Goal: Task Accomplishment & Management: Manage account settings

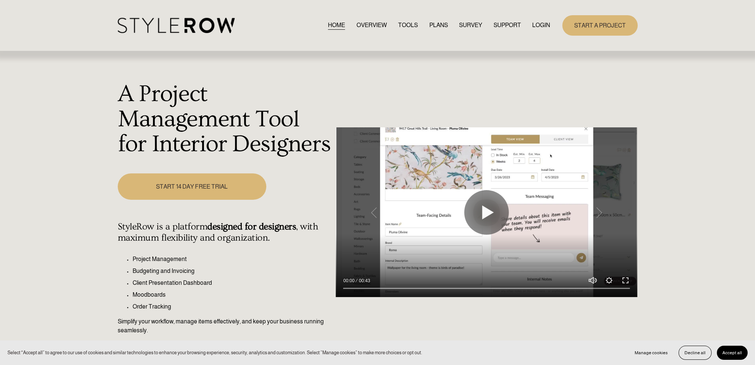
click at [538, 19] on div "HOME OVERVIEW TOOLS PLANS SURVEY SUPPORT QUESTIONS" at bounding box center [334, 25] width 433 height 15
click at [534, 27] on link "LOGIN" at bounding box center [541, 25] width 18 height 10
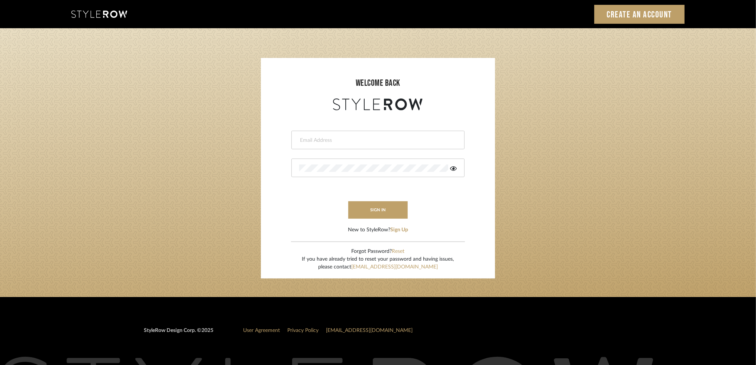
type input "[PERSON_NAME][EMAIL_ADDRESS][DOMAIN_NAME]"
click at [367, 223] on form "[PERSON_NAME][EMAIL_ADDRESS][DOMAIN_NAME] This field is required This field is …" at bounding box center [377, 173] width 219 height 122
click at [367, 215] on button "sign in" at bounding box center [377, 209] width 59 height 17
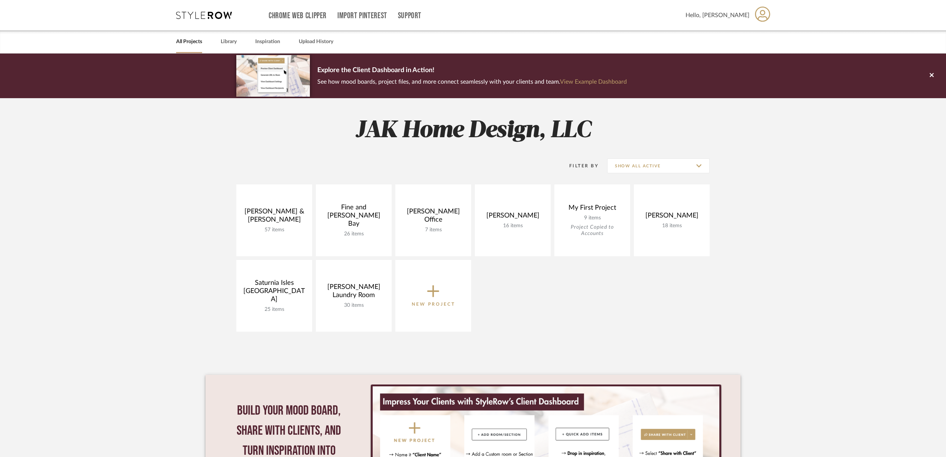
click at [0, 0] on link at bounding box center [0, 0] width 0 height 0
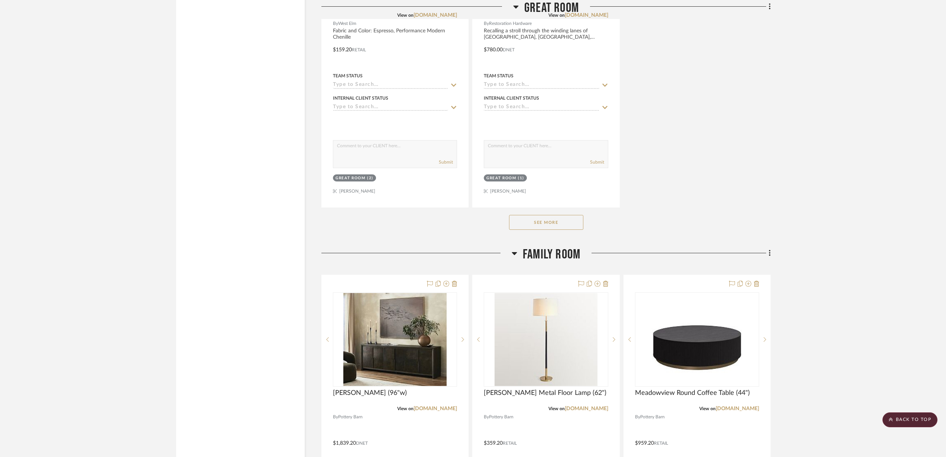
scroll to position [2462, 0]
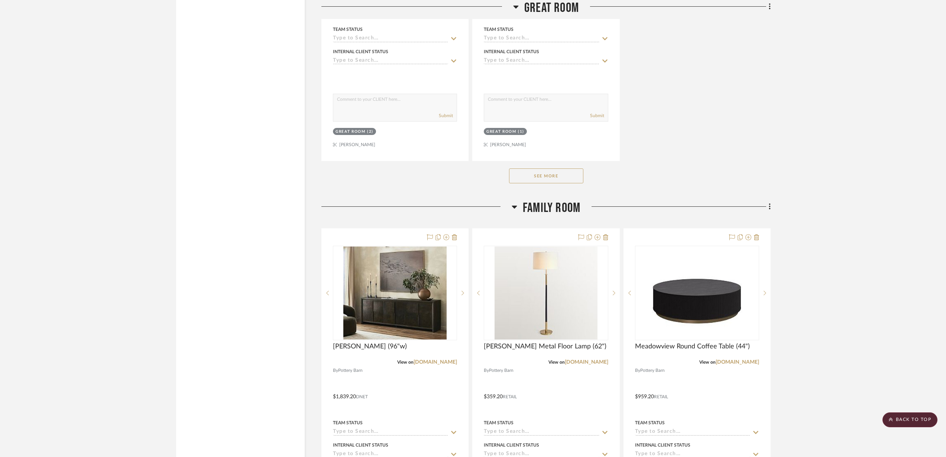
drag, startPoint x: 693, startPoint y: 328, endPoint x: 741, endPoint y: 341, distance: 49.3
click at [741, 359] on link "potterybarn.com" at bounding box center [737, 361] width 43 height 5
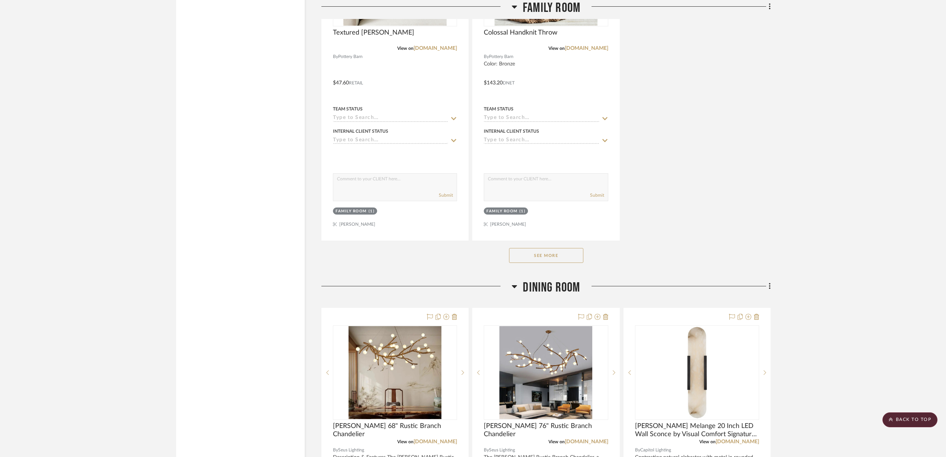
scroll to position [3437, 0]
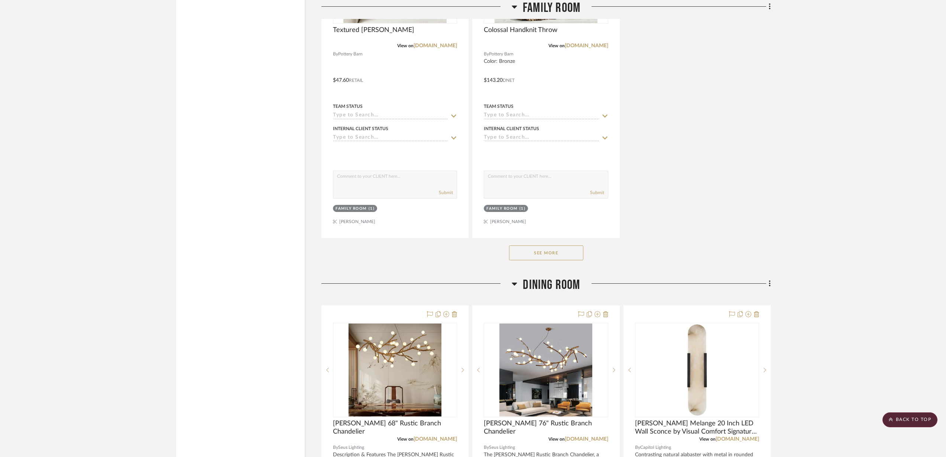
click at [542, 245] on button "See More" at bounding box center [546, 252] width 74 height 15
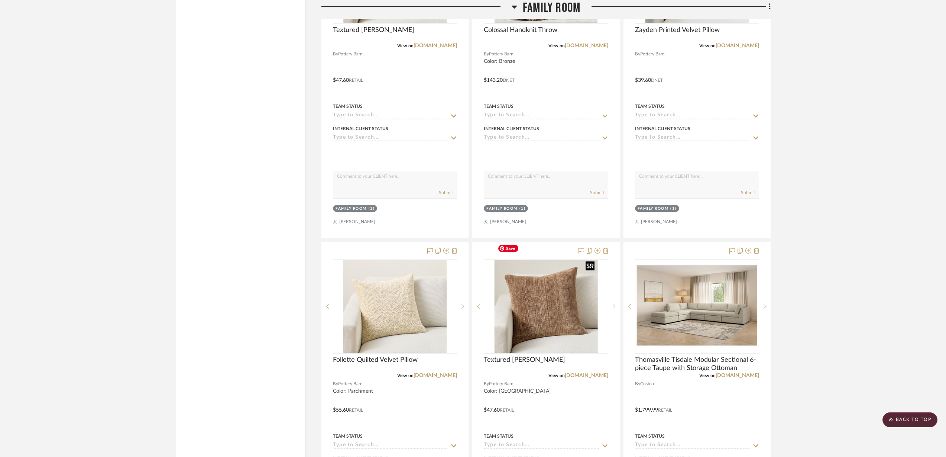
drag, startPoint x: 528, startPoint y: 302, endPoint x: 567, endPoint y: 359, distance: 69.8
drag, startPoint x: 567, startPoint y: 359, endPoint x: 868, endPoint y: 302, distance: 305.6
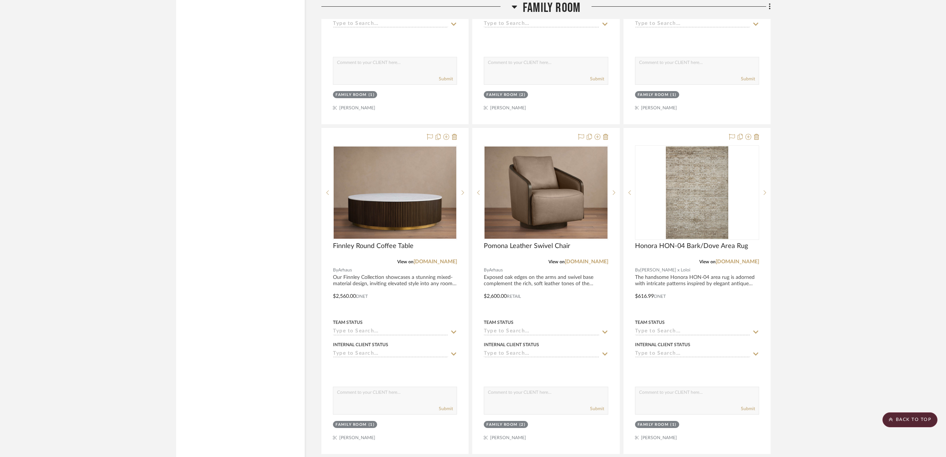
scroll to position [3901, 0]
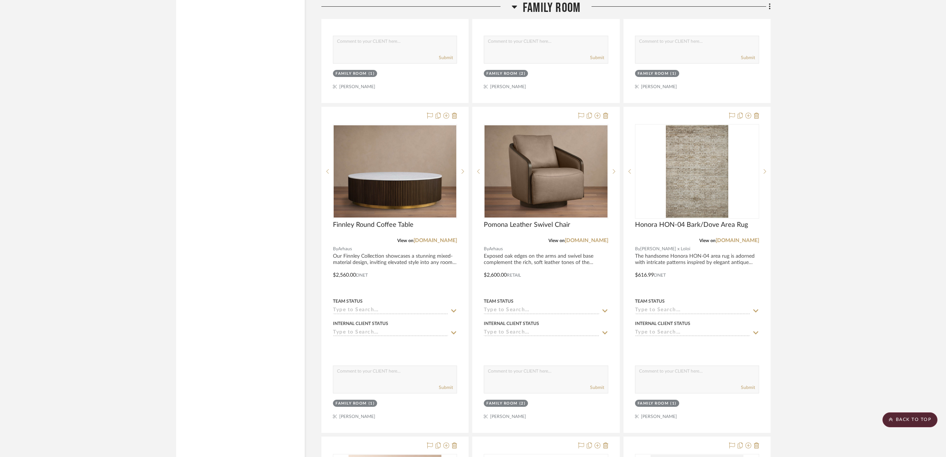
drag, startPoint x: 369, startPoint y: 241, endPoint x: 434, endPoint y: 275, distance: 72.8
drag, startPoint x: 434, startPoint y: 275, endPoint x: 421, endPoint y: 223, distance: 52.7
drag, startPoint x: 421, startPoint y: 223, endPoint x: 421, endPoint y: 218, distance: 5.2
drag, startPoint x: 421, startPoint y: 218, endPoint x: 446, endPoint y: 217, distance: 24.9
drag, startPoint x: 446, startPoint y: 217, endPoint x: 443, endPoint y: 221, distance: 5.3
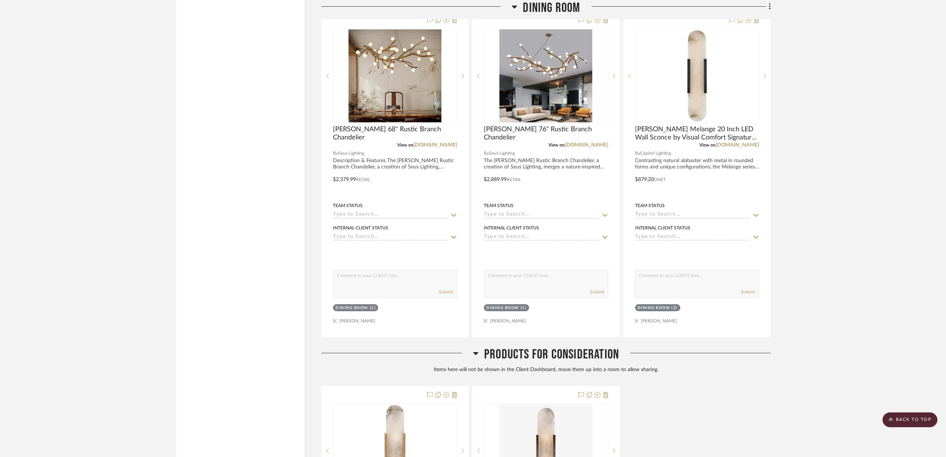
scroll to position [5003, 0]
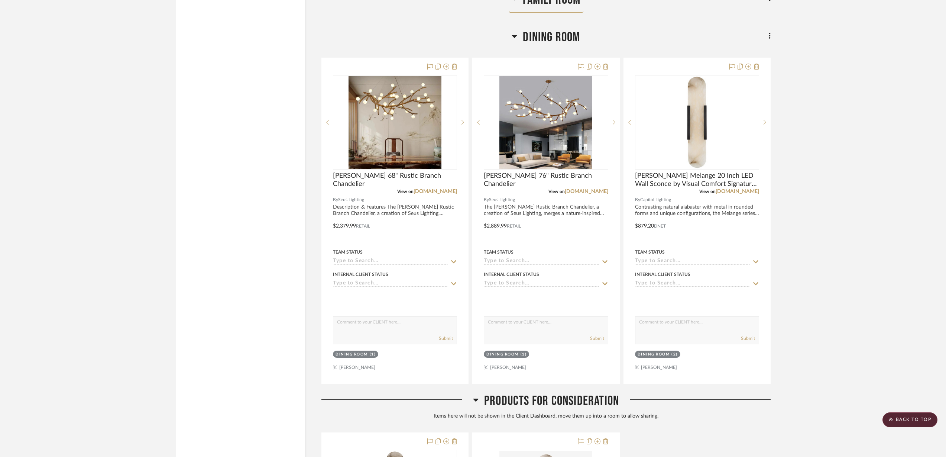
click at [456, 64] on icon at bounding box center [454, 67] width 5 height 6
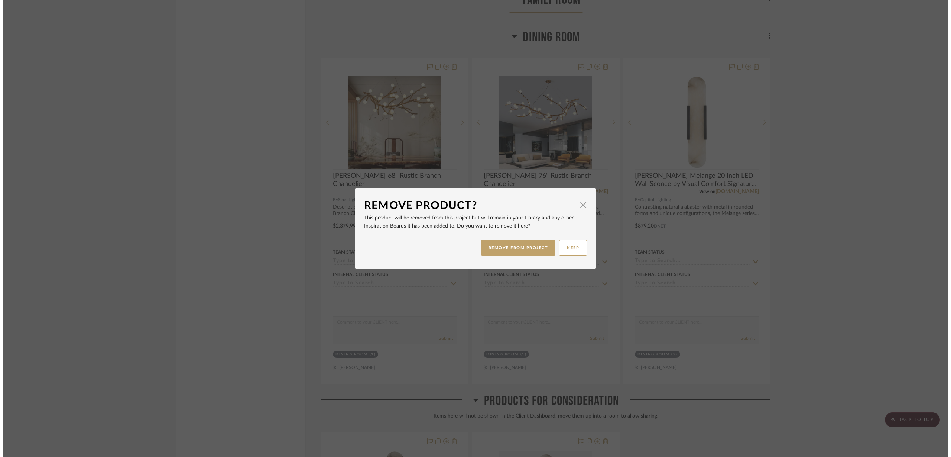
scroll to position [0, 0]
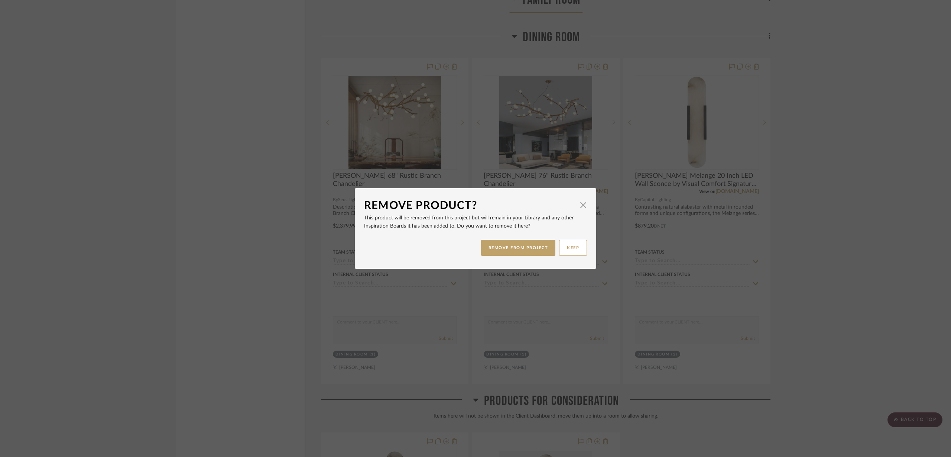
click at [529, 245] on button "REMOVE FROM PROJECT" at bounding box center [518, 248] width 75 height 16
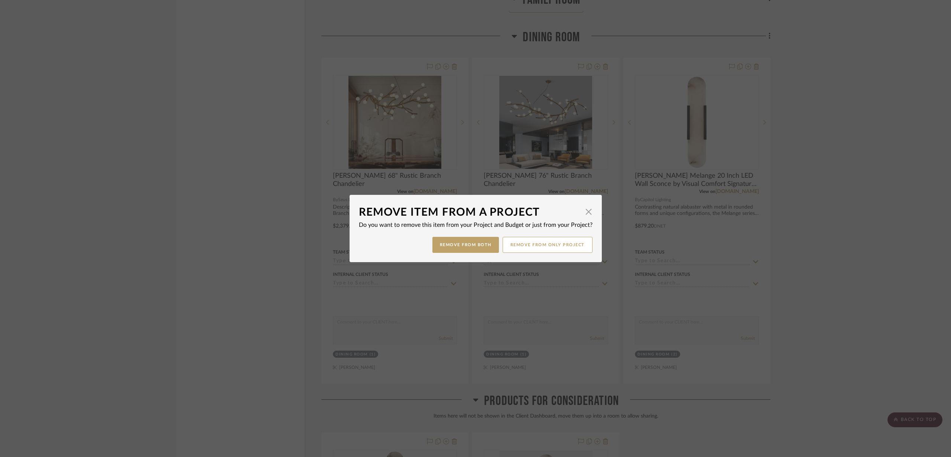
click at [558, 248] on button "Remove from only Project" at bounding box center [548, 245] width 90 height 16
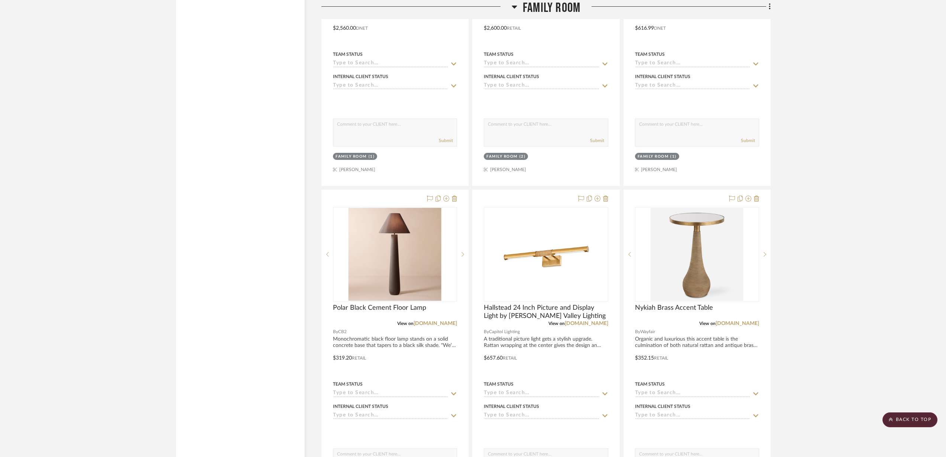
scroll to position [4027, 0]
